Goal: Transaction & Acquisition: Purchase product/service

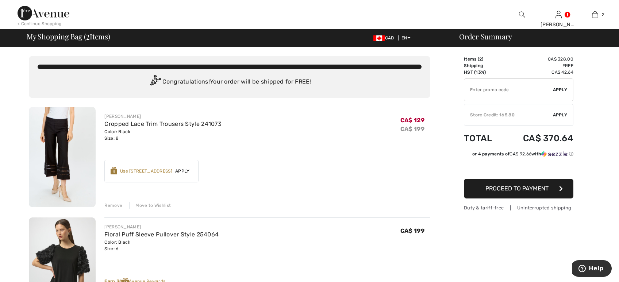
click at [116, 204] on div "Remove" at bounding box center [113, 205] width 18 height 7
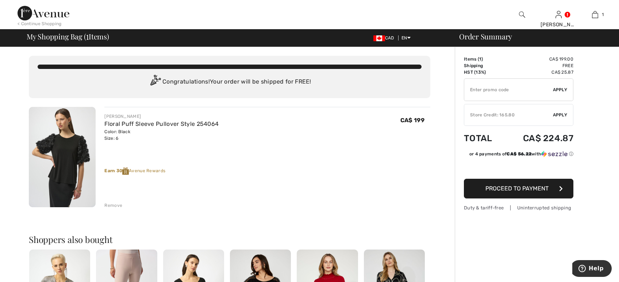
click at [512, 115] on div "Store Credit: 165.80" at bounding box center [508, 115] width 89 height 7
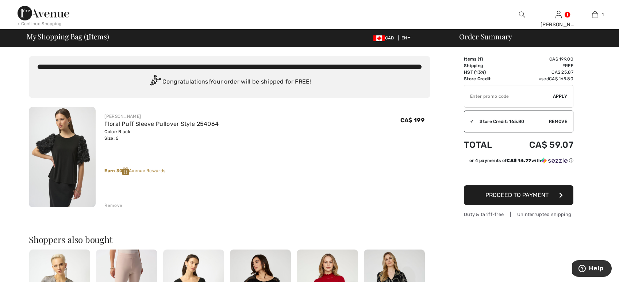
click at [511, 201] on button "Proceed to Payment" at bounding box center [518, 195] width 109 height 20
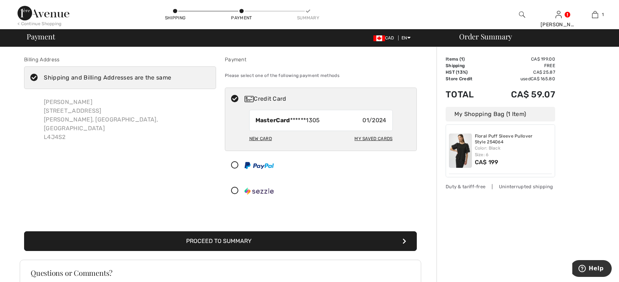
click at [371, 137] on div "My Saved Cards" at bounding box center [373, 138] width 38 height 12
radio input "true"
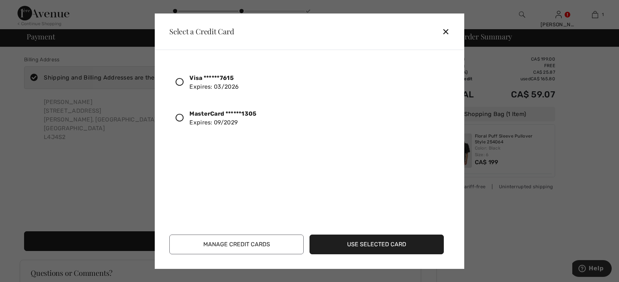
click at [181, 118] on icon at bounding box center [180, 118] width 8 height 8
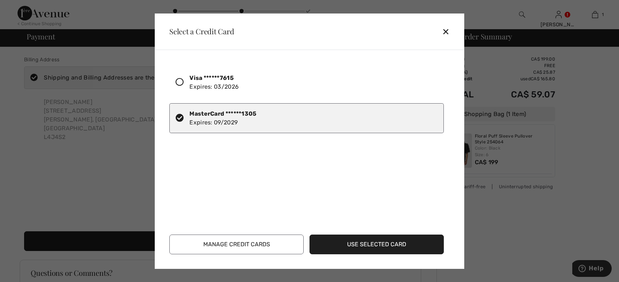
click at [358, 245] on button "Use Selected Card" at bounding box center [377, 245] width 134 height 20
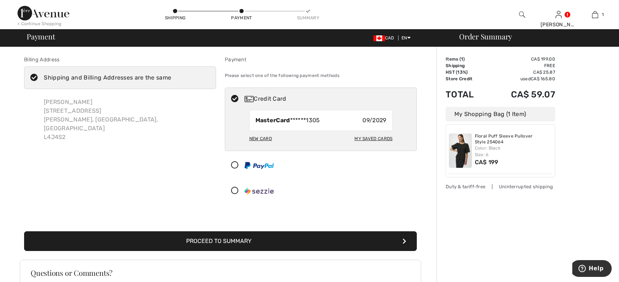
click at [257, 245] on button "Proceed to Summary" at bounding box center [220, 241] width 393 height 20
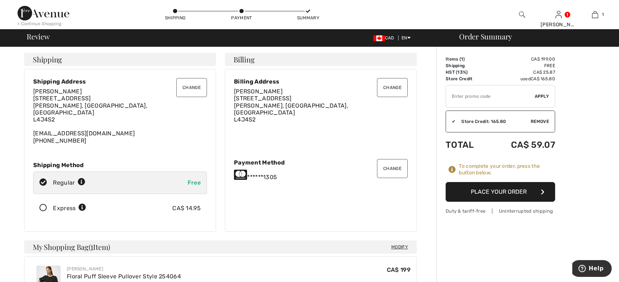
click at [514, 194] on button "Place Your Order" at bounding box center [500, 192] width 109 height 20
